Goal: Find specific page/section: Find specific page/section

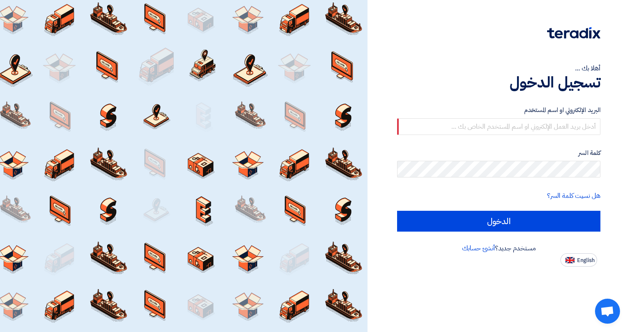
click at [420, 153] on label "كلمة السر" at bounding box center [498, 153] width 203 height 10
click at [444, 126] on input "text" at bounding box center [498, 126] width 203 height 17
type input "[PERSON_NAME][EMAIL_ADDRESS][DOMAIN_NAME]"
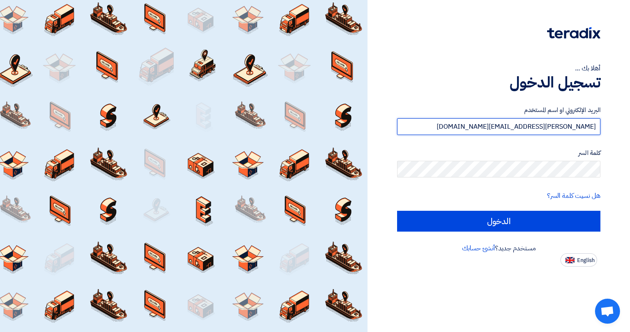
click at [397, 211] on input "الدخول" at bounding box center [498, 221] width 203 height 21
type input "Sign in"
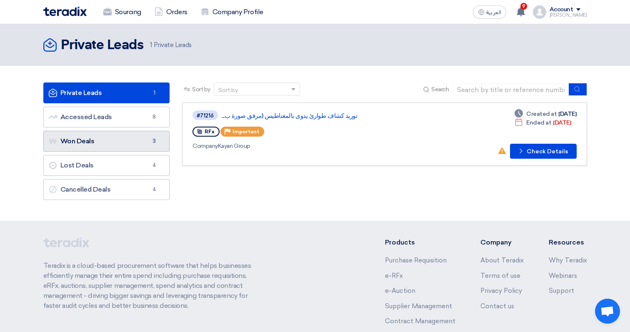
click at [138, 140] on link "Won Deals Won Deals 3" at bounding box center [106, 141] width 127 height 21
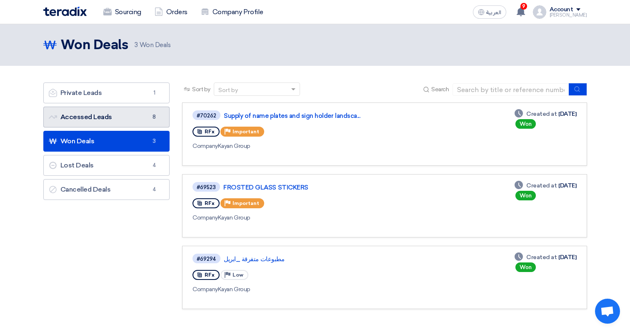
click at [138, 126] on link "Accessed Leads Accessed Leads 8" at bounding box center [106, 117] width 127 height 21
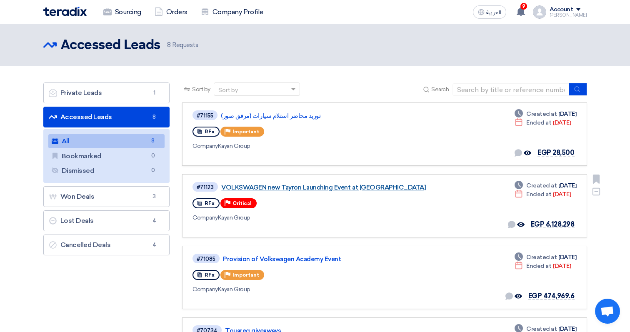
click at [356, 188] on link "VOLKSWAGEN new Tayron Launching Event at [GEOGRAPHIC_DATA]" at bounding box center [325, 188] width 208 height 8
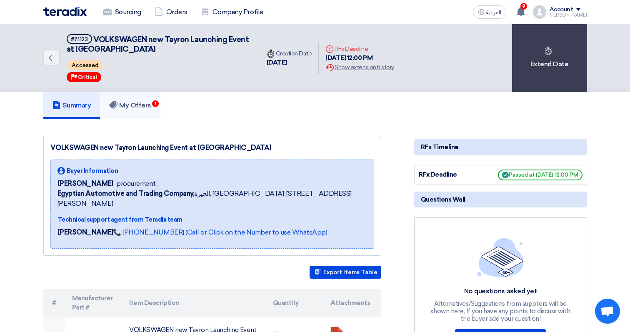
click at [143, 105] on h5 "My Offers 1" at bounding box center [130, 105] width 42 height 8
